Goal: Task Accomplishment & Management: Use online tool/utility

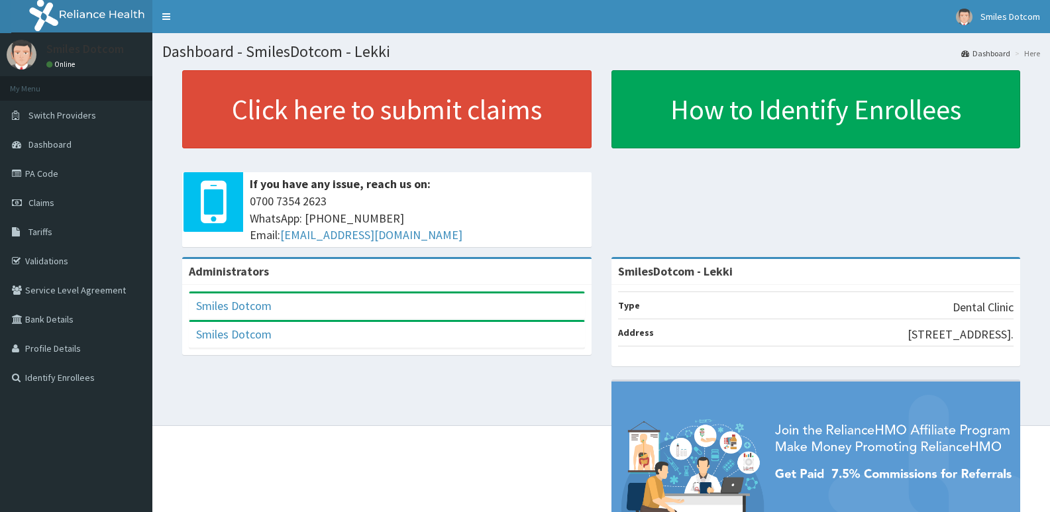
click at [46, 259] on link "Validations" at bounding box center [76, 260] width 152 height 29
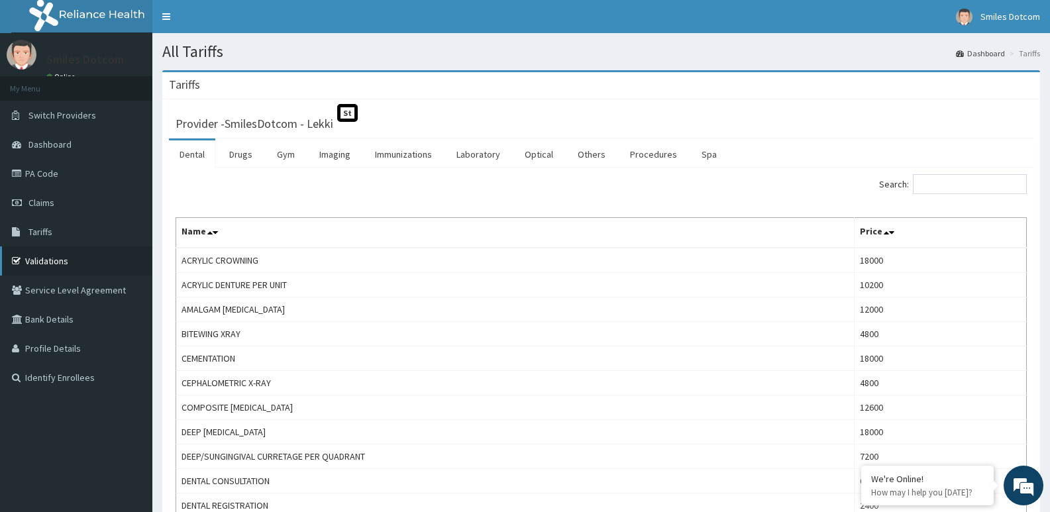
click at [52, 268] on link "Validations" at bounding box center [76, 260] width 152 height 29
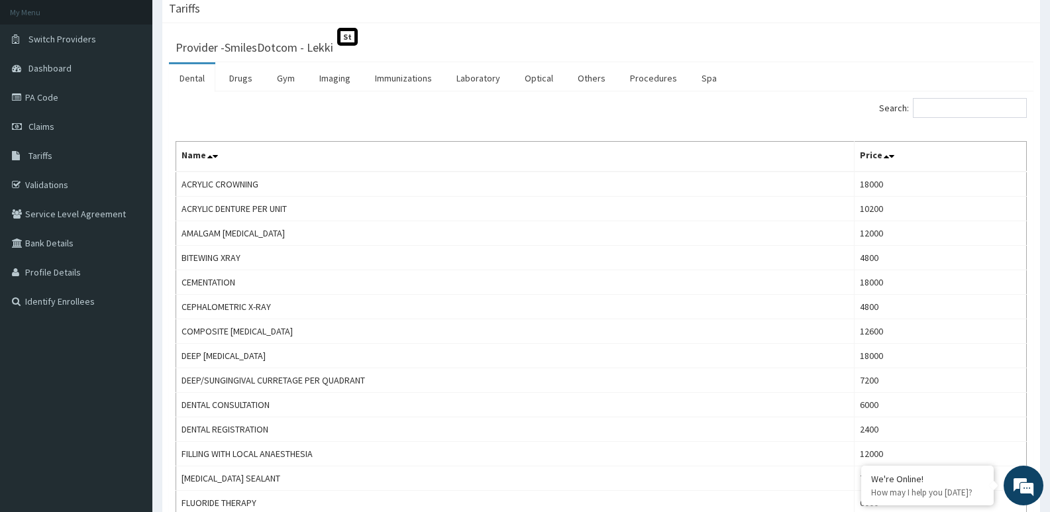
scroll to position [89, 0]
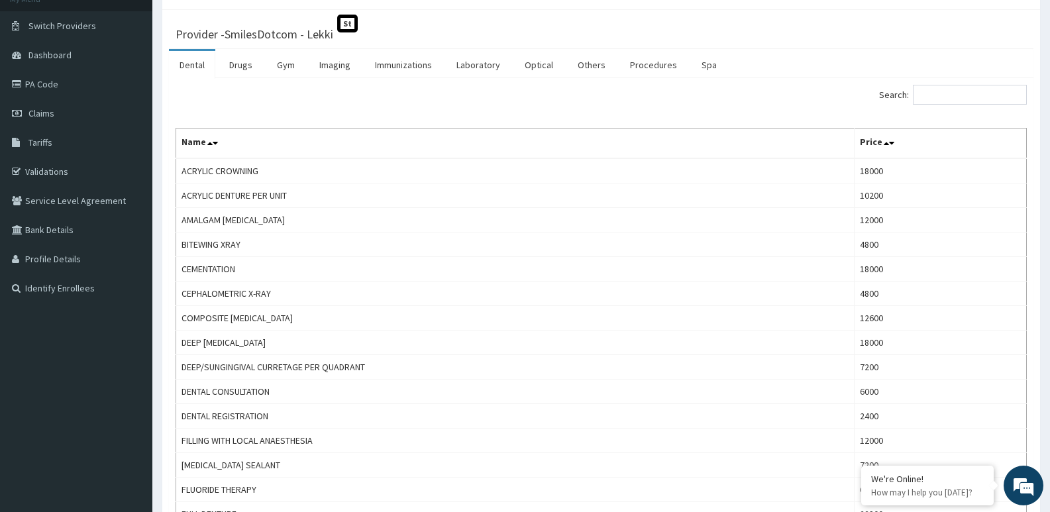
drag, startPoint x: 1052, startPoint y: 68, endPoint x: 1059, endPoint y: 99, distance: 32.5
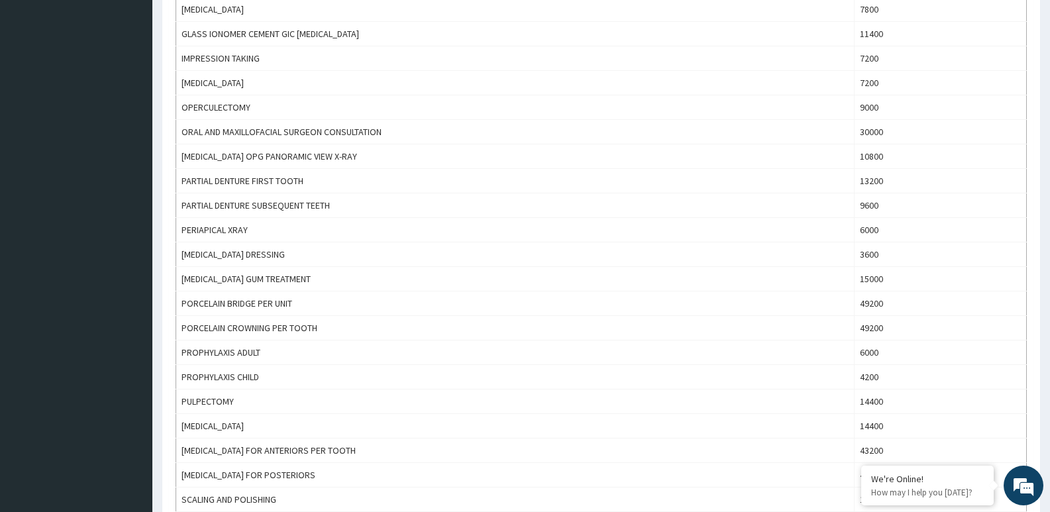
scroll to position [632, 0]
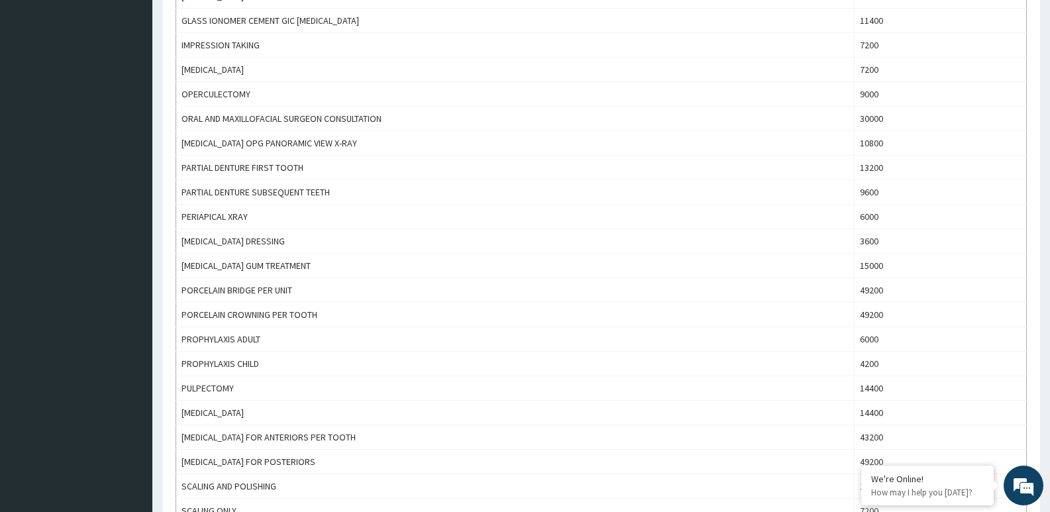
drag, startPoint x: 1043, startPoint y: 294, endPoint x: 1052, endPoint y: 335, distance: 41.3
click at [1050, 335] on html "R EL Toggle navigation Smiles Dotcom Smiles Dotcom - hmo@smilesdotcom.ng Member…" at bounding box center [525, 53] width 1050 height 1371
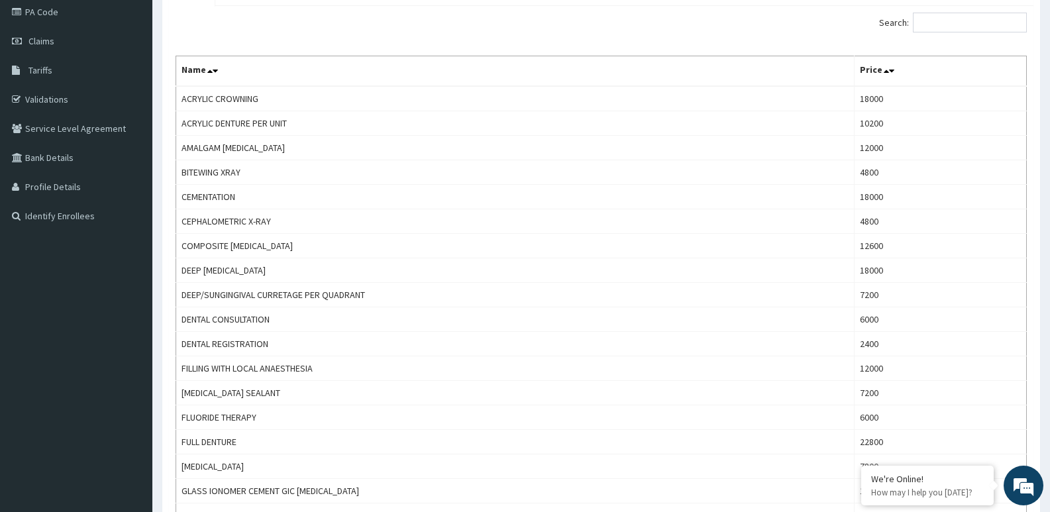
scroll to position [158, 0]
